Goal: Transaction & Acquisition: Obtain resource

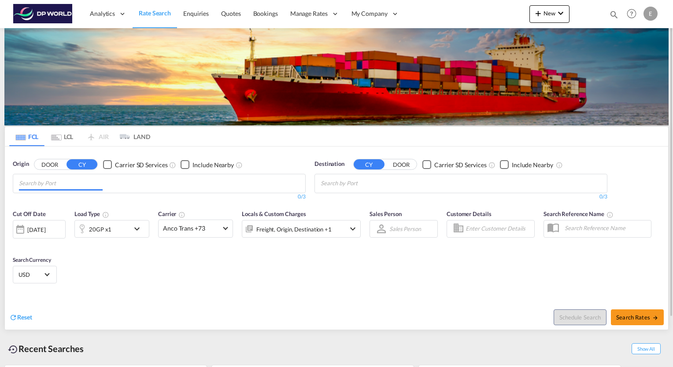
click at [69, 181] on input "Chips input." at bounding box center [61, 184] width 84 height 14
type input "j"
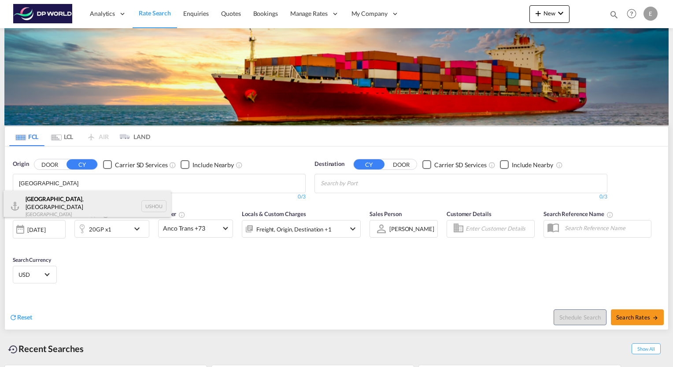
type input "[GEOGRAPHIC_DATA]"
click at [50, 200] on div "Houston , TX United States USHOU" at bounding box center [87, 207] width 167 height 32
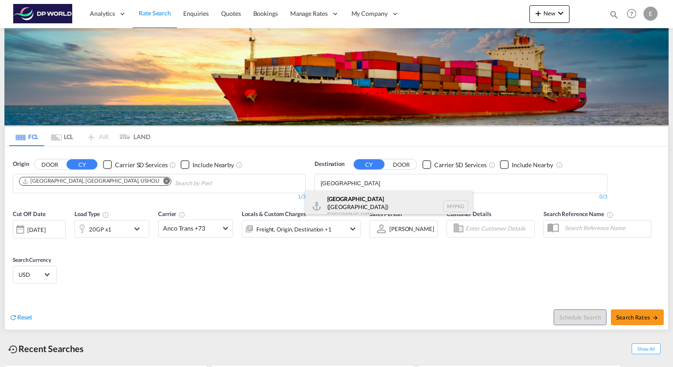
type input "port klang"
click at [369, 199] on div "Port Klang (Pelabuhan Klang) Malaysia MYPKG" at bounding box center [388, 207] width 167 height 32
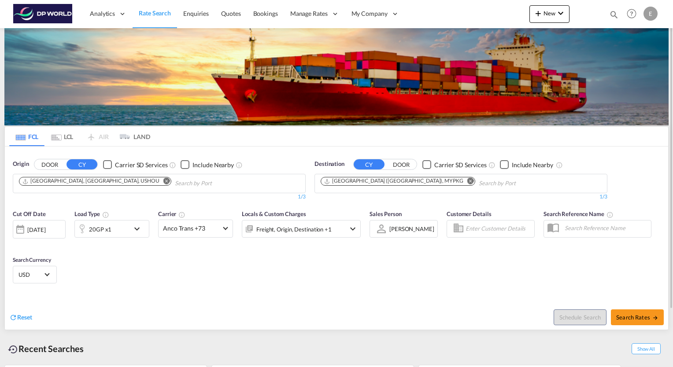
click at [467, 181] on md-icon "Remove" at bounding box center [470, 181] width 7 height 7
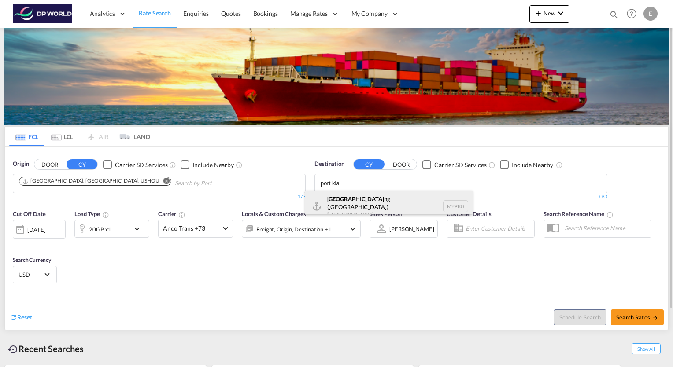
type input "port kla"
click at [368, 200] on div "Port Kla ng (Pelabuhan Klang) Malaysia MYPKG" at bounding box center [388, 207] width 167 height 32
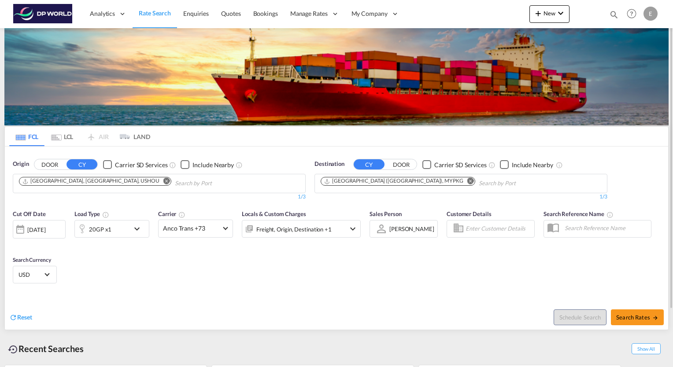
click at [138, 228] on md-icon "icon-chevron-down" at bounding box center [139, 229] width 15 height 11
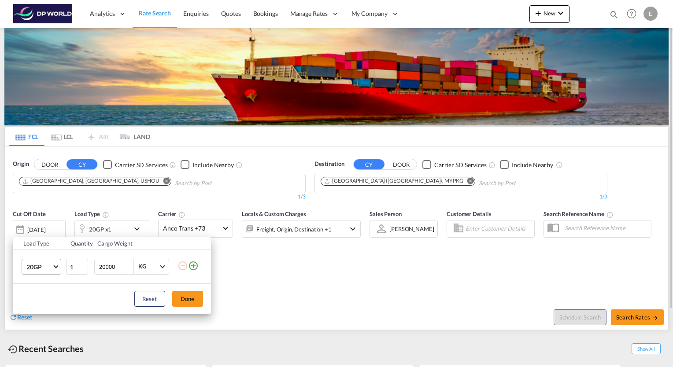
click at [55, 267] on md-select-value "20GP" at bounding box center [43, 266] width 35 height 15
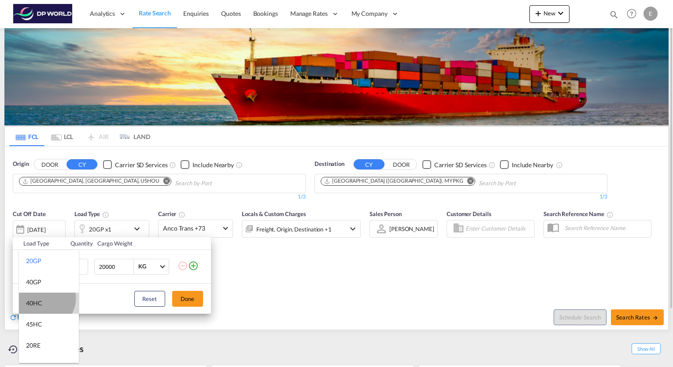
click at [43, 299] on md-option "40HC" at bounding box center [49, 303] width 60 height 21
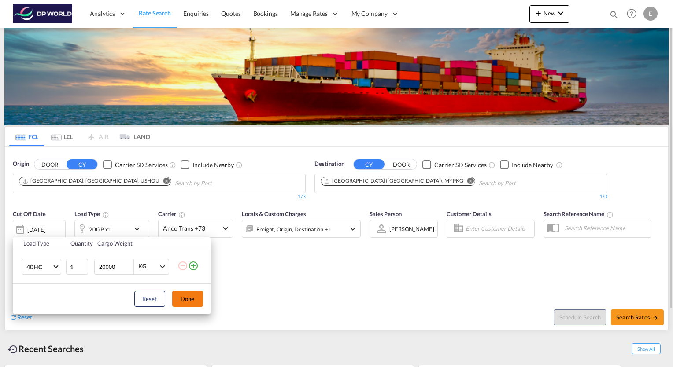
click at [190, 302] on button "Done" at bounding box center [187, 299] width 31 height 16
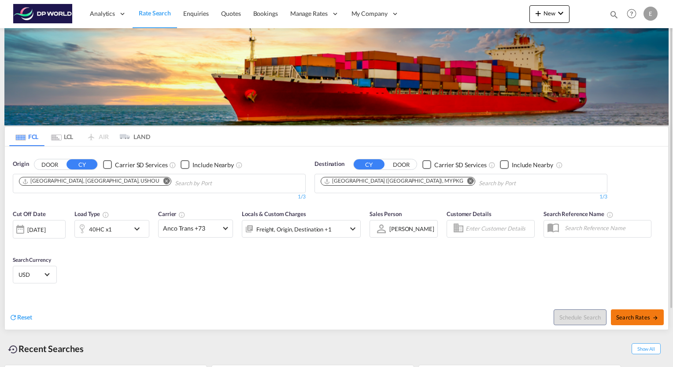
click at [639, 316] on span "Search Rates" at bounding box center [637, 317] width 42 height 7
type input "USHOU to MYPKG / [DATE]"
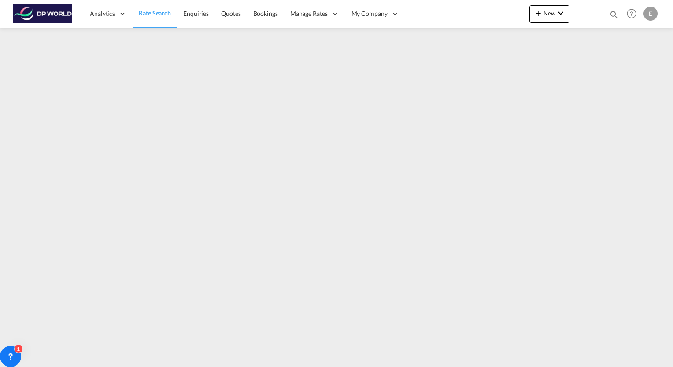
click at [433, 19] on div "Analytics Reports Dashboard Rate Search Enquiries Quotes Bookings" at bounding box center [336, 13] width 647 height 27
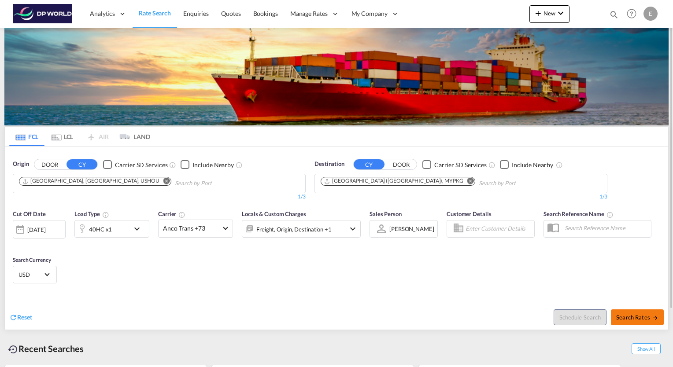
click at [640, 319] on span "Search Rates" at bounding box center [637, 317] width 42 height 7
type input "USHOU to MYPKG / [DATE]"
